Goal: Task Accomplishment & Management: Use online tool/utility

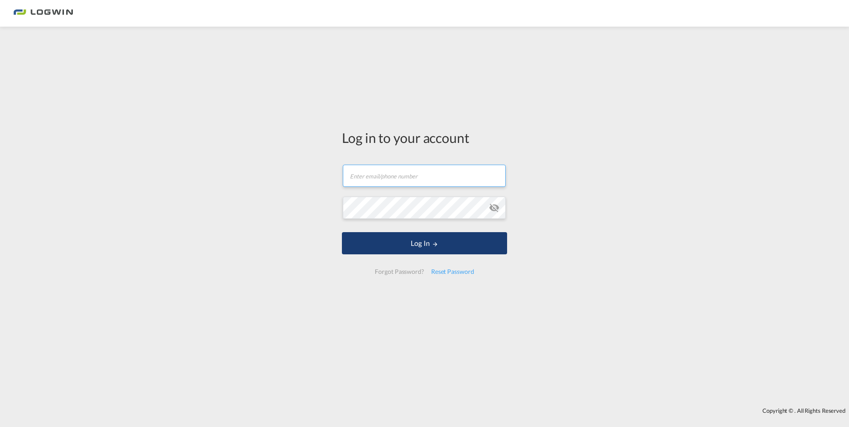
type input "[EMAIL_ADDRESS][DOMAIN_NAME]"
click at [410, 244] on button "Log In" at bounding box center [424, 243] width 165 height 22
